Goal: Find specific page/section: Find specific page/section

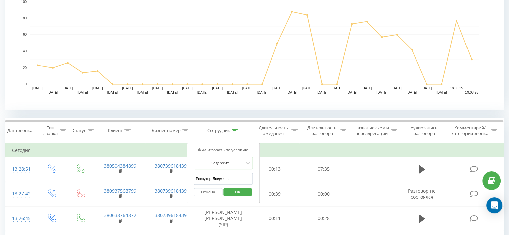
click at [245, 188] on span "OK" at bounding box center [237, 192] width 19 height 10
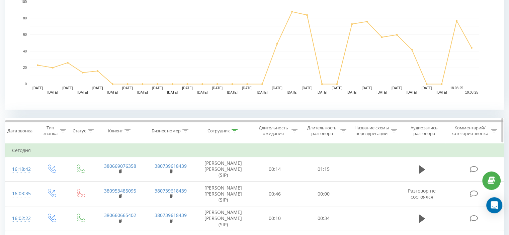
click at [233, 130] on icon at bounding box center [235, 130] width 6 height 3
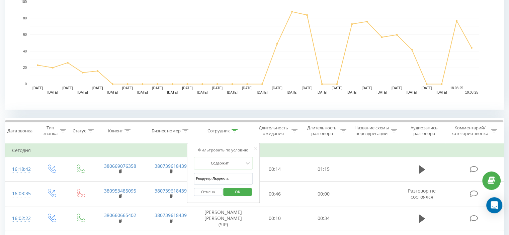
click at [223, 176] on input "Рекрутер Людмила" at bounding box center [223, 179] width 59 height 12
click at [237, 192] on span "OK" at bounding box center [237, 192] width 19 height 10
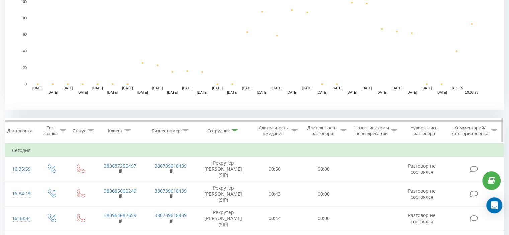
click at [234, 130] on icon at bounding box center [235, 130] width 6 height 3
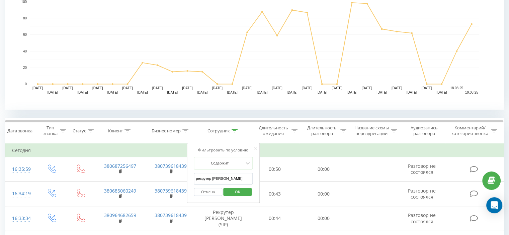
click at [227, 179] on input "рекрутер [PERSON_NAME]" at bounding box center [223, 179] width 59 height 12
type input "рекрутер вероніка"
click at [236, 188] on span "OK" at bounding box center [237, 192] width 19 height 10
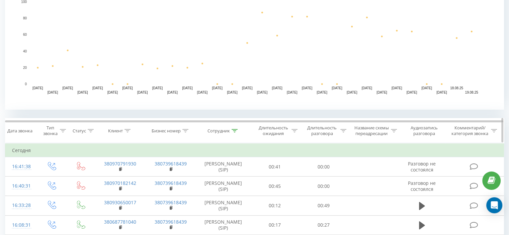
click at [236, 129] on icon at bounding box center [235, 130] width 6 height 3
